Goal: Check status

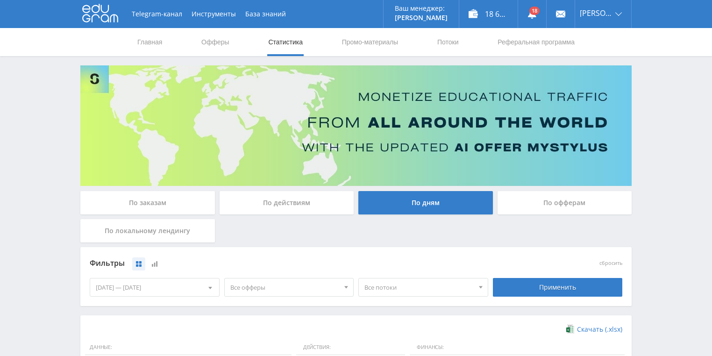
scroll to position [224, 0]
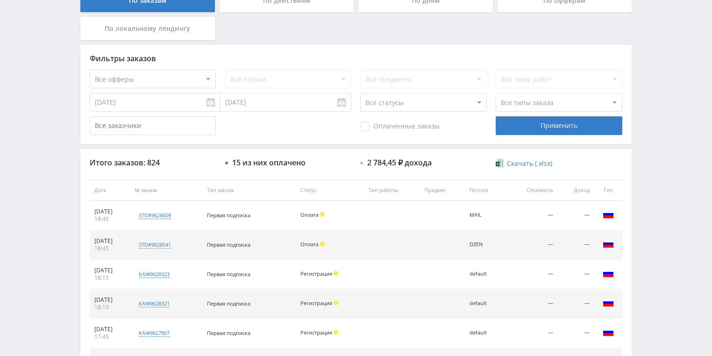
click at [274, 5] on div "По действиям" at bounding box center [287, 0] width 135 height 23
click at [0, 0] on input "По действиям" at bounding box center [0, 0] width 0 height 0
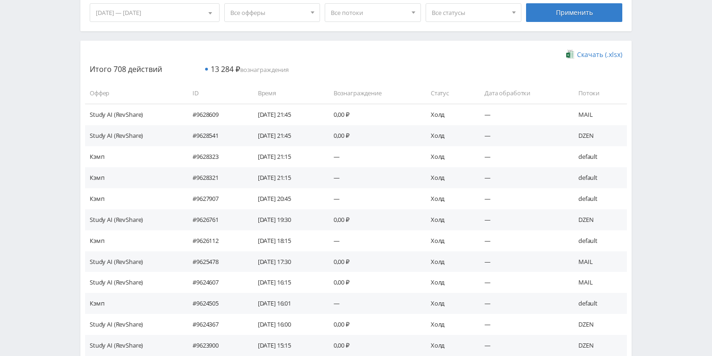
scroll to position [277, 0]
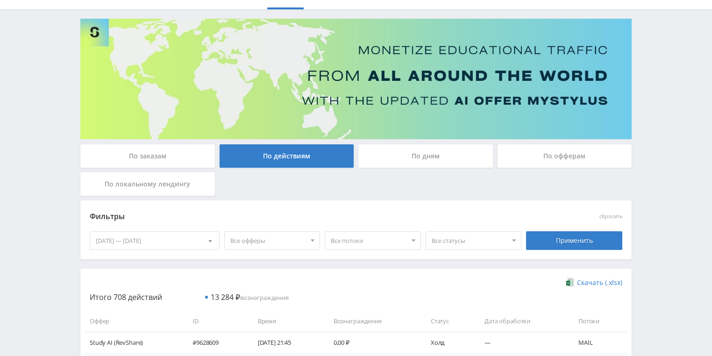
click at [448, 166] on div "По дням" at bounding box center [426, 155] width 135 height 23
click at [0, 0] on input "По дням" at bounding box center [0, 0] width 0 height 0
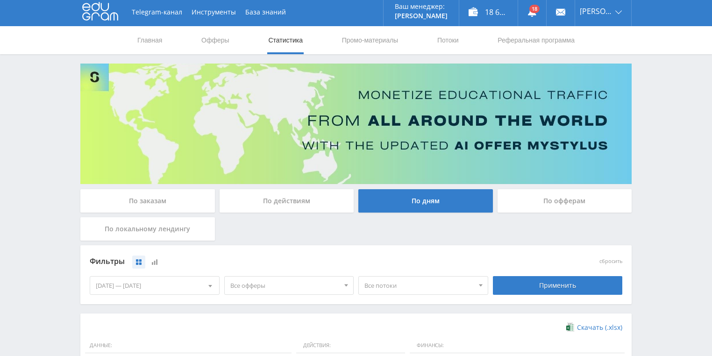
scroll to position [0, 0]
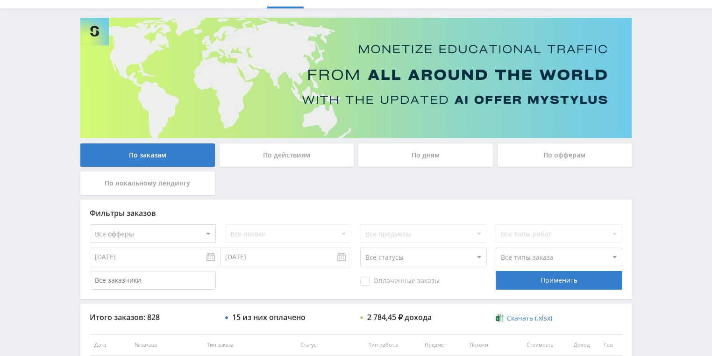
scroll to position [15, 0]
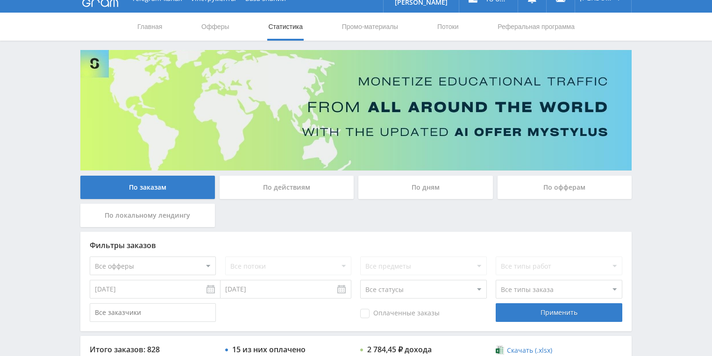
click at [278, 189] on div "По действиям" at bounding box center [287, 187] width 135 height 23
click at [0, 0] on input "По действиям" at bounding box center [0, 0] width 0 height 0
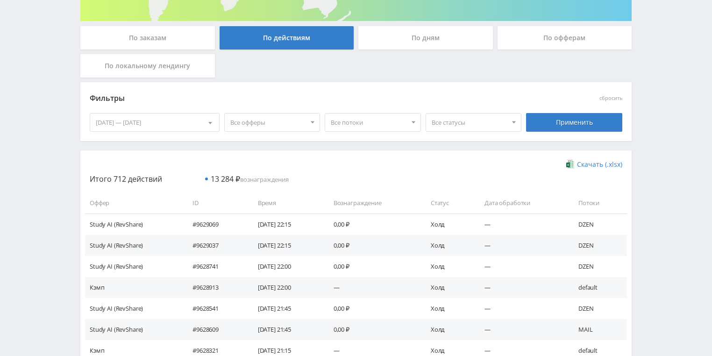
click at [431, 39] on div "По дням" at bounding box center [426, 37] width 135 height 23
click at [0, 0] on input "По дням" at bounding box center [0, 0] width 0 height 0
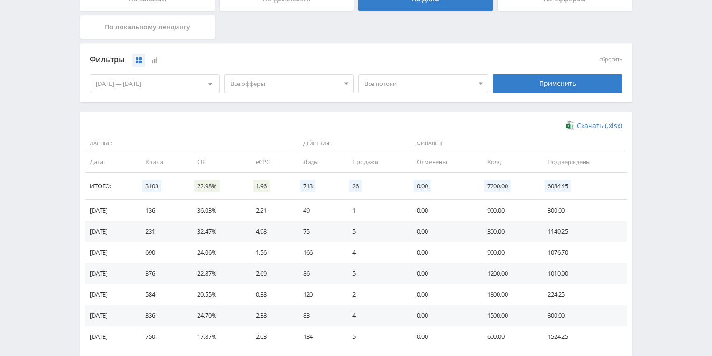
scroll to position [240, 0]
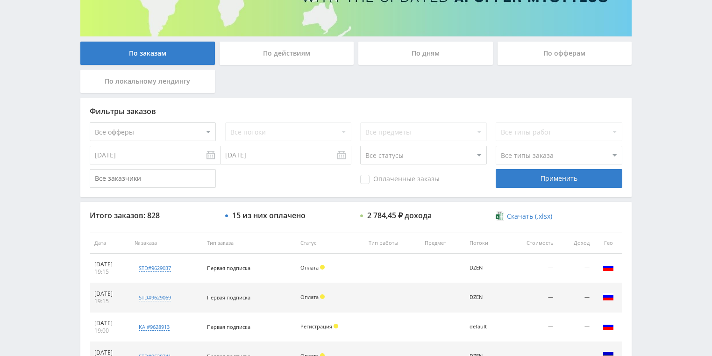
click at [274, 57] on div "По действиям" at bounding box center [287, 53] width 135 height 23
click at [0, 0] on input "По действиям" at bounding box center [0, 0] width 0 height 0
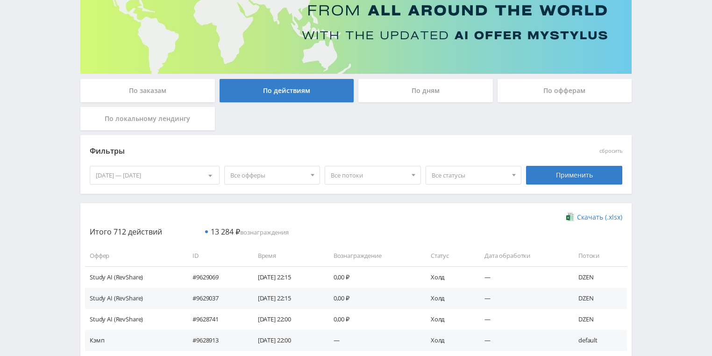
click at [398, 91] on div "По дням" at bounding box center [426, 90] width 135 height 23
click at [0, 0] on input "По дням" at bounding box center [0, 0] width 0 height 0
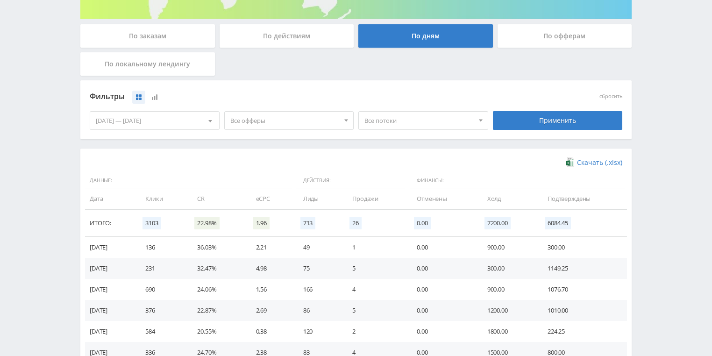
scroll to position [255, 0]
